Goal: Information Seeking & Learning: Learn about a topic

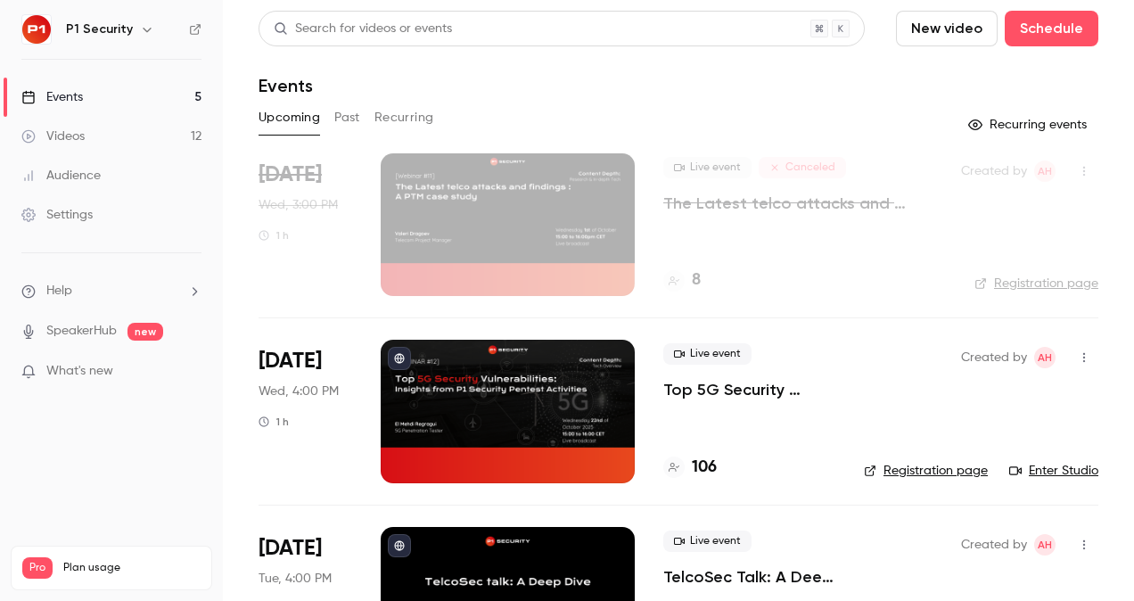
scroll to position [277, 0]
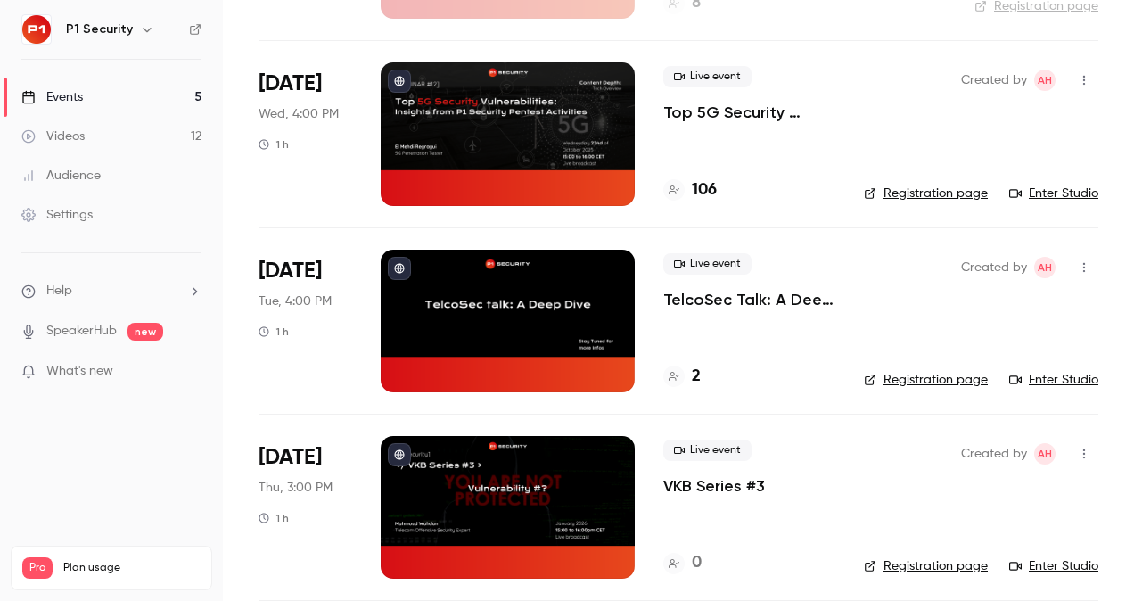
click at [688, 106] on p "Top 5G Security Vulnerabilities: Insights from P1 Security Pentest Activities" at bounding box center [749, 112] width 172 height 21
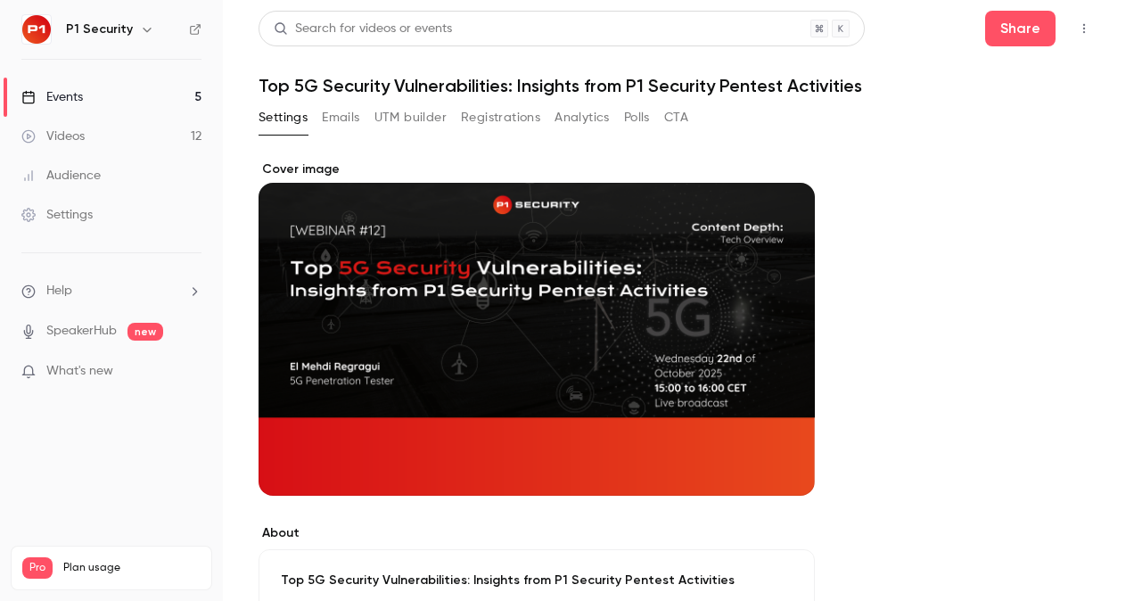
click at [501, 116] on button "Registrations" at bounding box center [500, 117] width 79 height 29
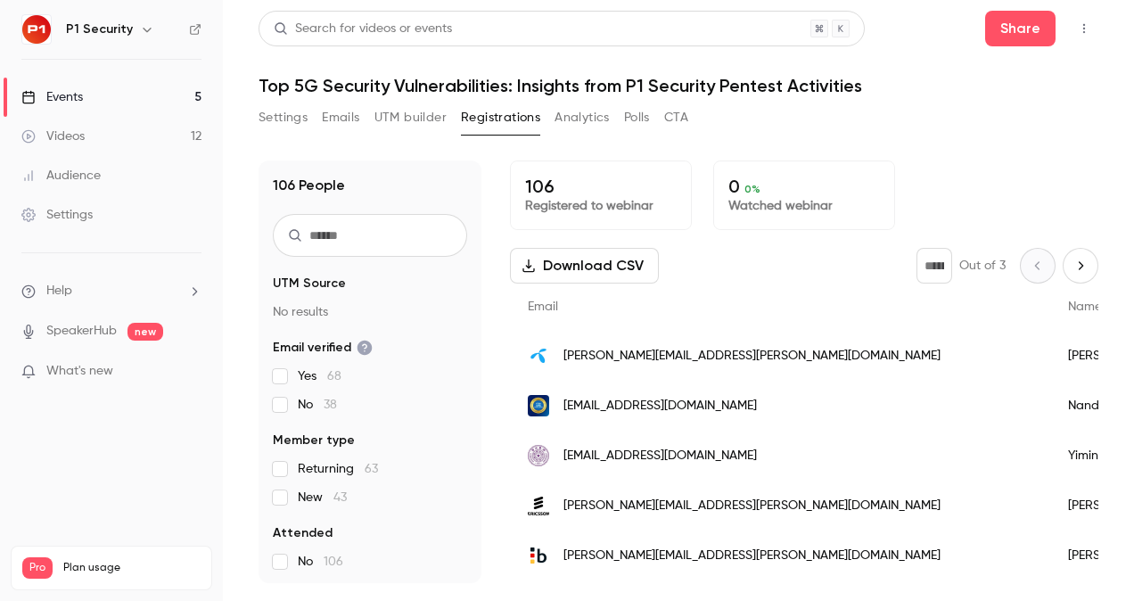
click at [141, 95] on link "Events 5" at bounding box center [111, 97] width 223 height 39
